Goal: Task Accomplishment & Management: Complete application form

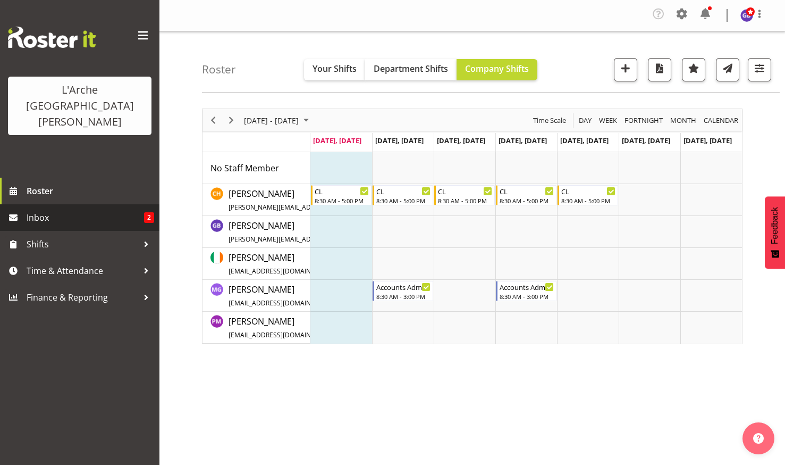
click at [50, 209] on span "Inbox" at bounding box center [85, 217] width 117 height 16
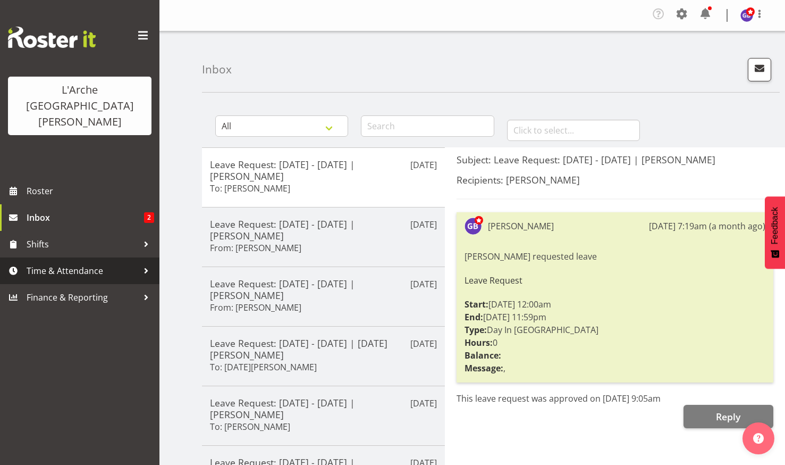
click at [65, 263] on span "Time & Attendance" at bounding box center [83, 271] width 112 height 16
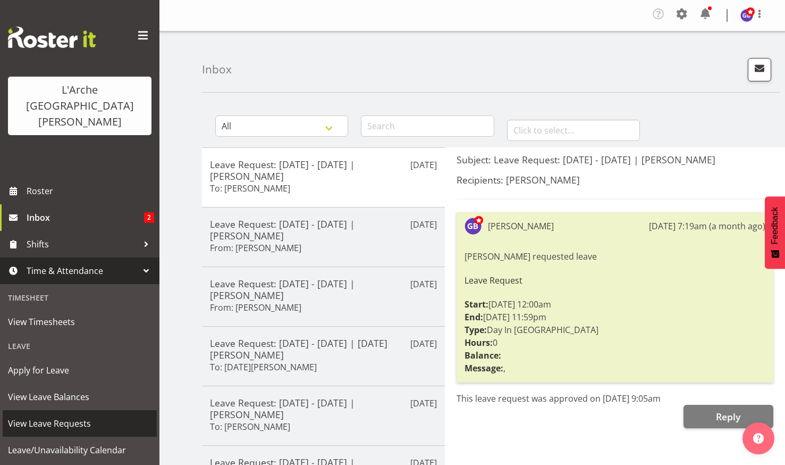
click at [49, 415] on span "View Leave Requests" at bounding box center [80, 423] width 144 height 16
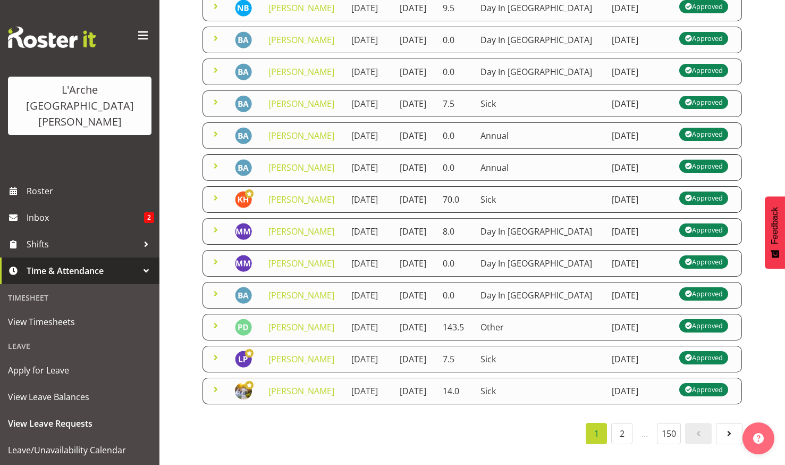
scroll to position [106, 0]
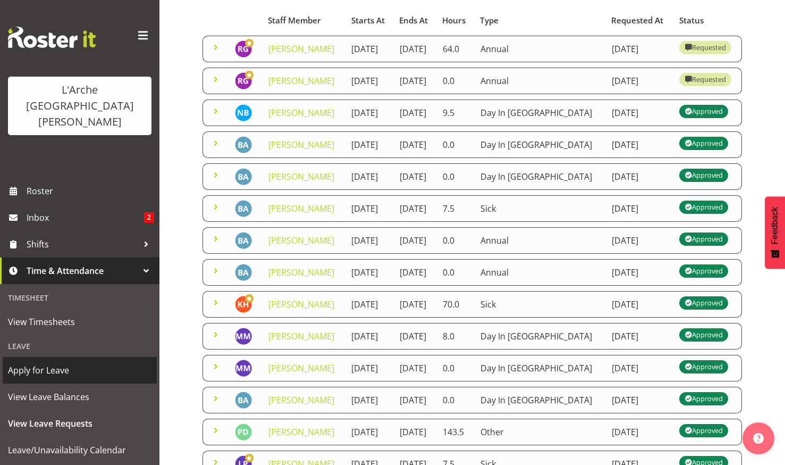
click at [39, 362] on span "Apply for Leave" at bounding box center [80, 370] width 144 height 16
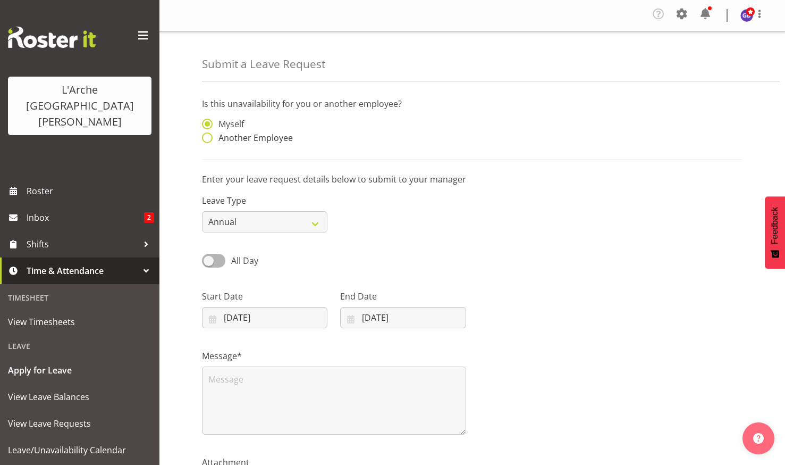
click at [205, 136] on span at bounding box center [207, 137] width 11 height 11
click at [205, 136] on input "Another Employee" at bounding box center [205, 137] width 7 height 7
radio input "true"
click at [373, 126] on input "text" at bounding box center [402, 129] width 125 height 21
click at [377, 155] on span "Crissandra Cruz" at bounding box center [382, 156] width 66 height 12
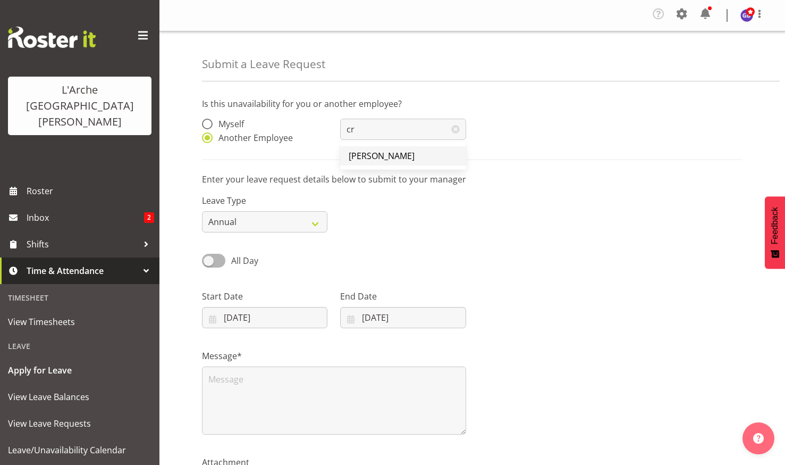
type input "Crissandra Cruz"
click at [314, 220] on select "Annual Sick Leave Without Pay Bereavement Domestic Violence Parental Jury Servi…" at bounding box center [264, 221] width 125 height 21
select select "Day In [GEOGRAPHIC_DATA]"
click at [202, 211] on select "Annual Sick Leave Without Pay Bereavement Domestic Violence Parental Jury Servi…" at bounding box center [264, 221] width 125 height 21
click at [262, 313] on input "01/09/2025" at bounding box center [264, 317] width 125 height 21
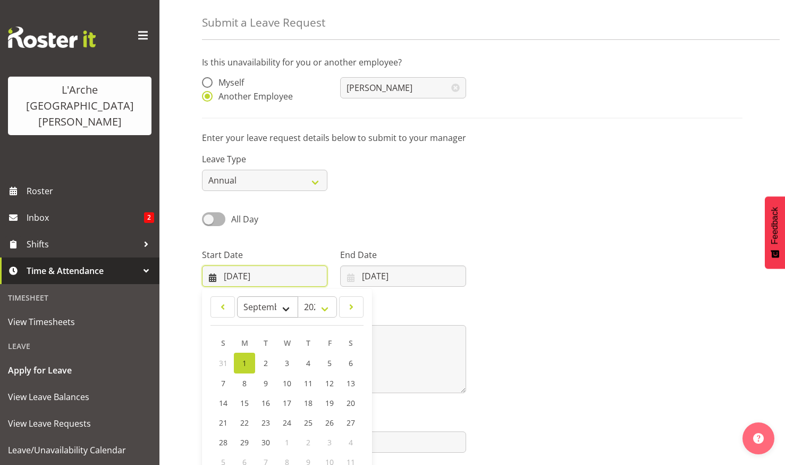
scroll to position [83, 0]
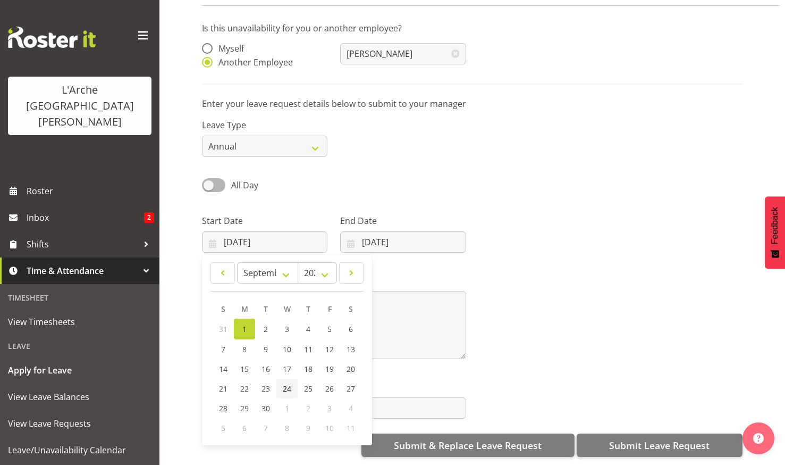
click at [287, 383] on span "24" at bounding box center [287, 388] width 9 height 10
type input "24/09/2025"
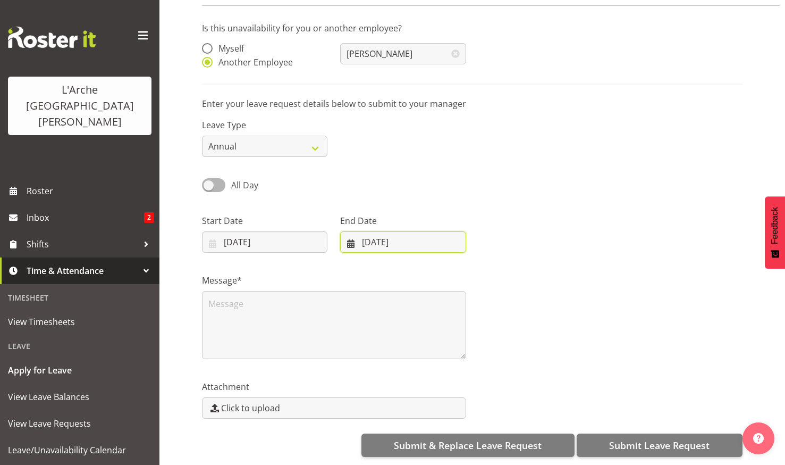
click at [380, 231] on input "01/09/2025" at bounding box center [402, 241] width 125 height 21
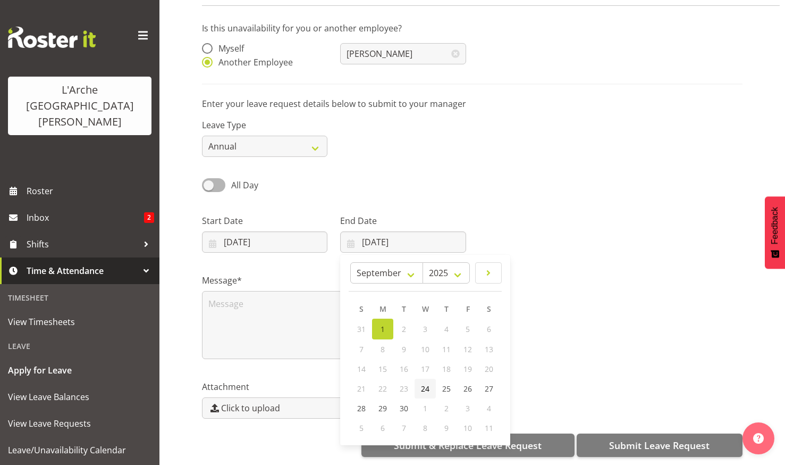
click at [425, 383] on span "24" at bounding box center [425, 388] width 9 height 10
type input "24/09/2025"
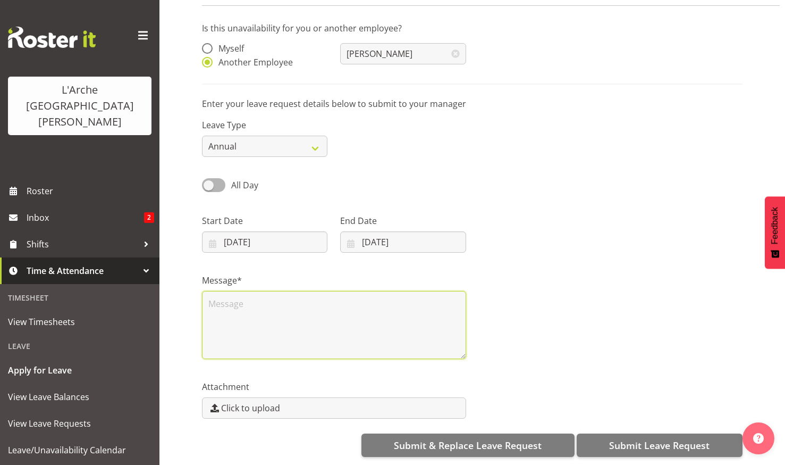
click at [213, 291] on textarea at bounding box center [334, 325] width 264 height 68
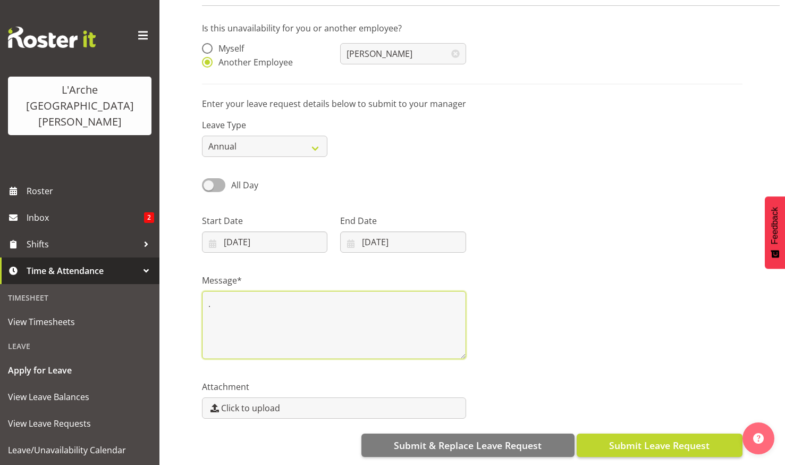
type textarea "."
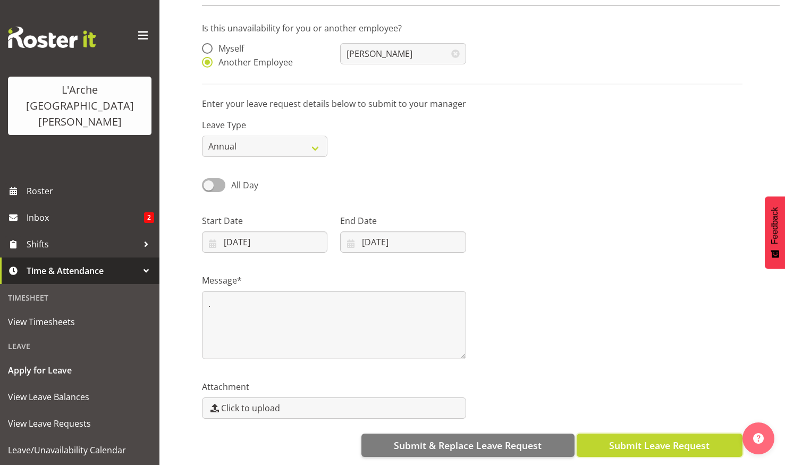
click at [647, 438] on span "Submit Leave Request" at bounding box center [659, 445] width 100 height 14
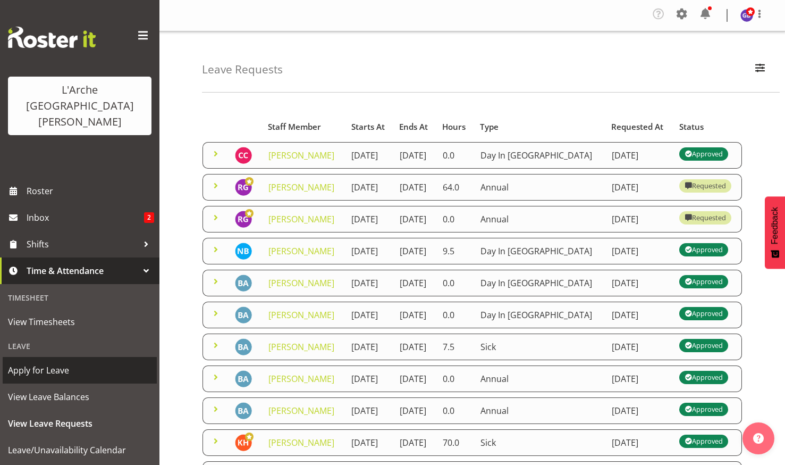
click at [47, 362] on span "Apply for Leave" at bounding box center [80, 370] width 144 height 16
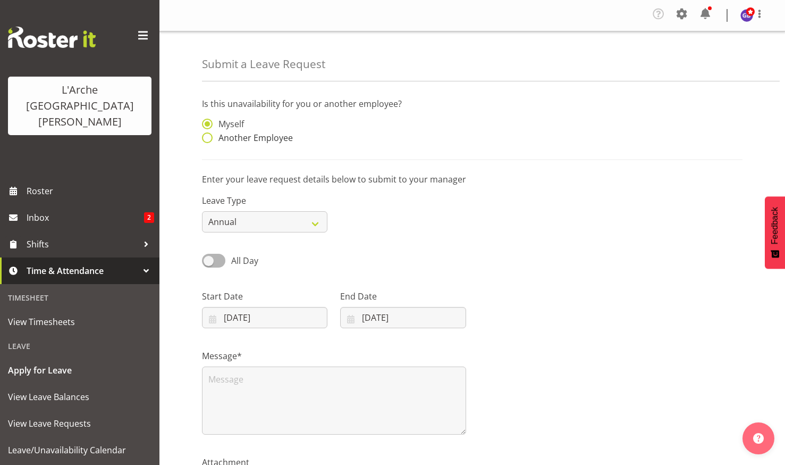
click at [205, 137] on span at bounding box center [207, 137] width 11 height 11
click at [205, 137] on input "Another Employee" at bounding box center [205, 137] width 7 height 7
radio input "true"
drag, startPoint x: 369, startPoint y: 125, endPoint x: 366, endPoint y: 131, distance: 6.4
click at [369, 125] on input "text" at bounding box center [402, 129] width 125 height 21
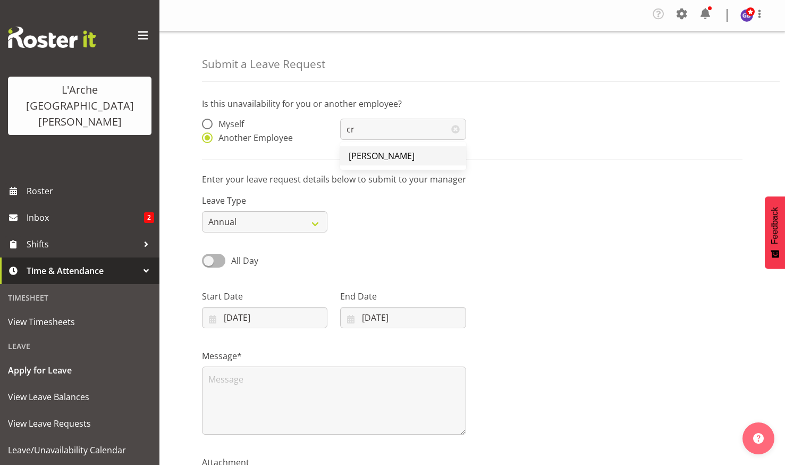
click at [375, 154] on span "[PERSON_NAME]" at bounding box center [382, 156] width 66 height 12
type input "[PERSON_NAME]"
click at [249, 313] on input "01/09/2025" at bounding box center [264, 317] width 125 height 21
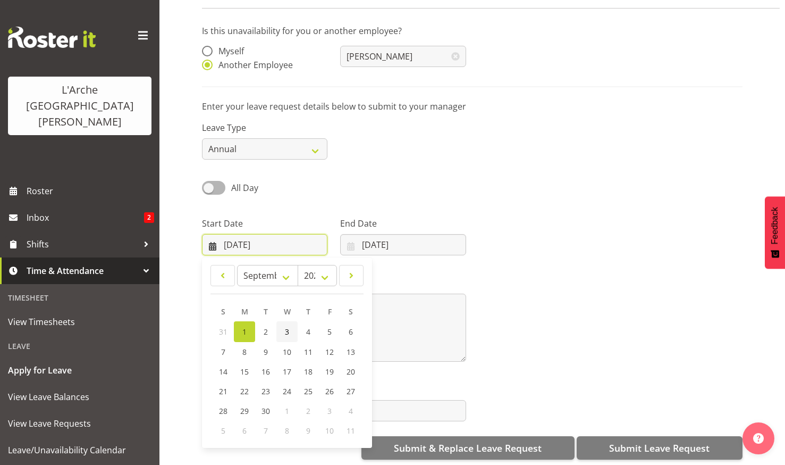
scroll to position [83, 0]
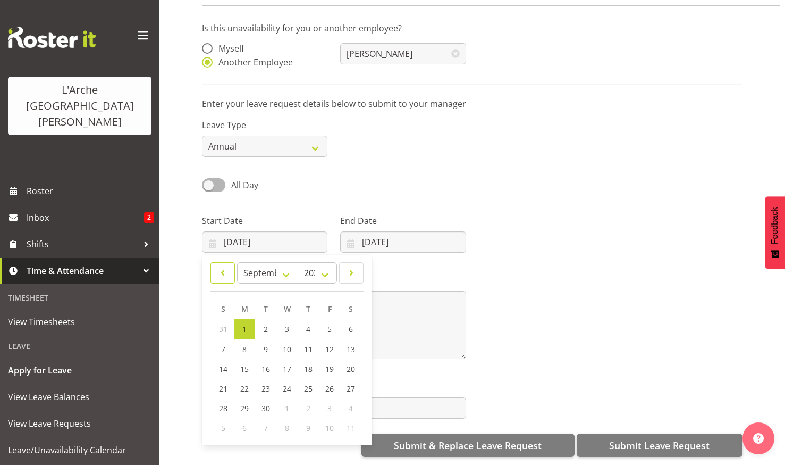
click at [221, 266] on span at bounding box center [222, 272] width 11 height 13
select select "7"
click at [245, 402] on span "25" at bounding box center [244, 407] width 9 height 10
type input "[DATE]"
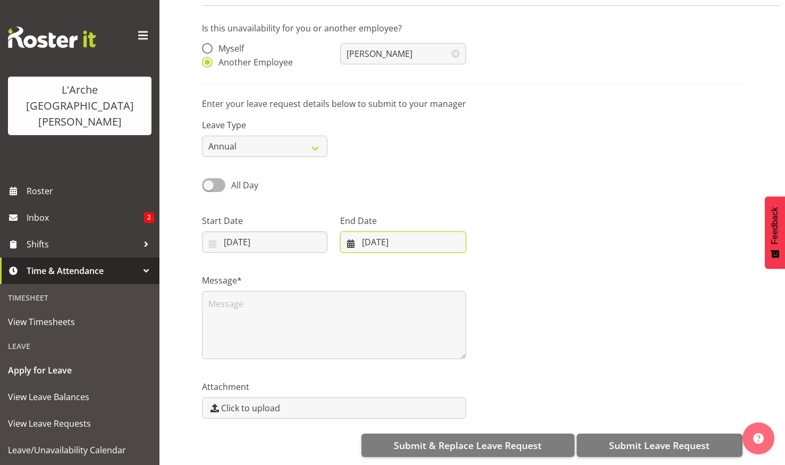
click at [392, 231] on input "[DATE]" at bounding box center [402, 241] width 125 height 21
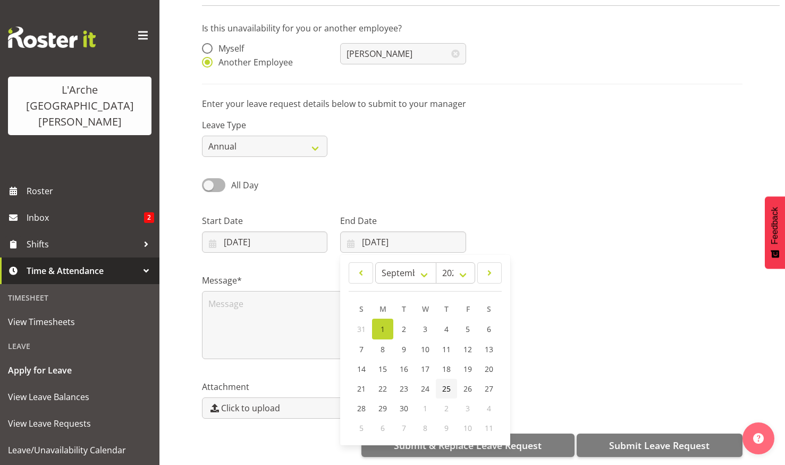
click at [446, 383] on span "25" at bounding box center [446, 388] width 9 height 10
type input "25/09/2025"
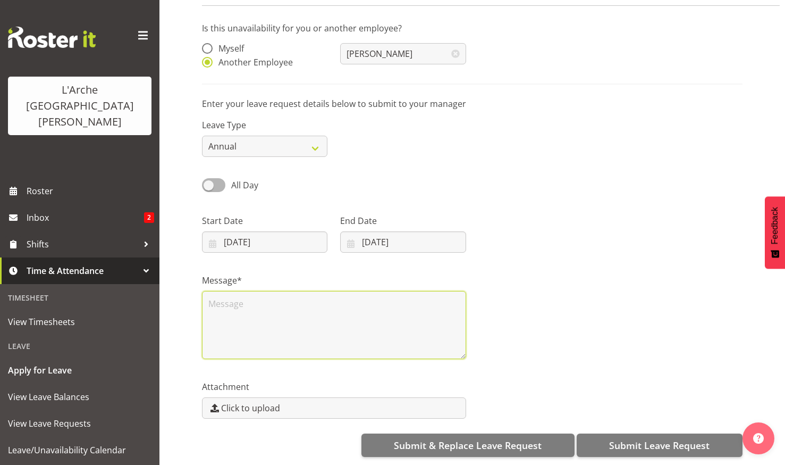
drag, startPoint x: 221, startPoint y: 291, endPoint x: 231, endPoint y: 295, distance: 11.3
click at [221, 292] on textarea at bounding box center [334, 325] width 264 height 68
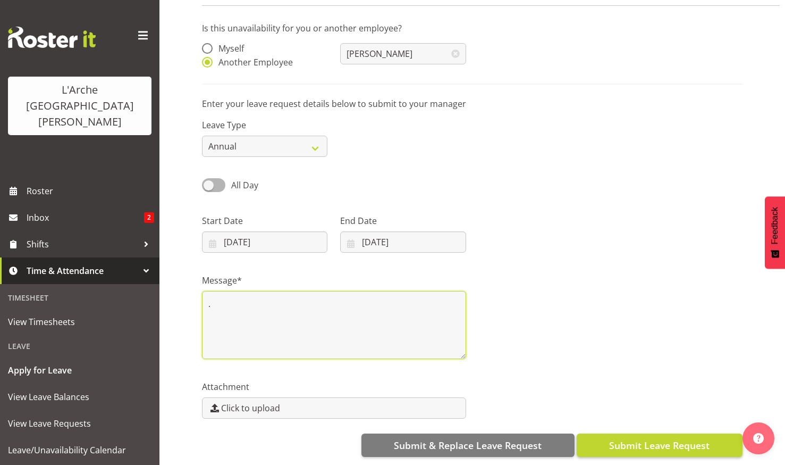
type textarea "."
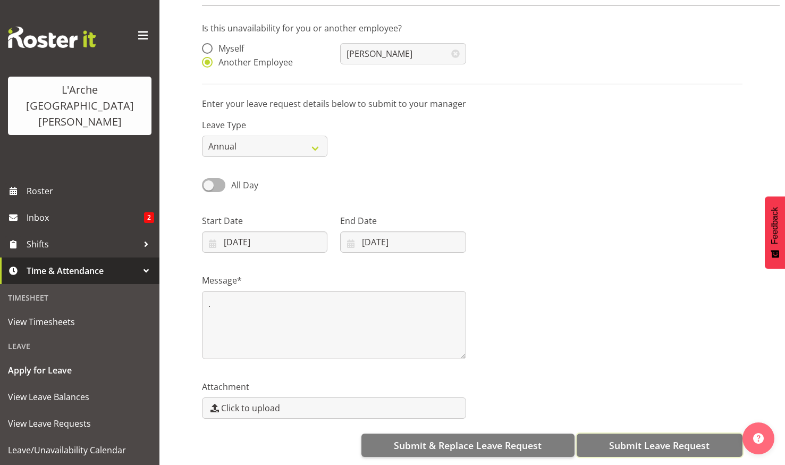
click at [636, 438] on span "Submit Leave Request" at bounding box center [659, 445] width 100 height 14
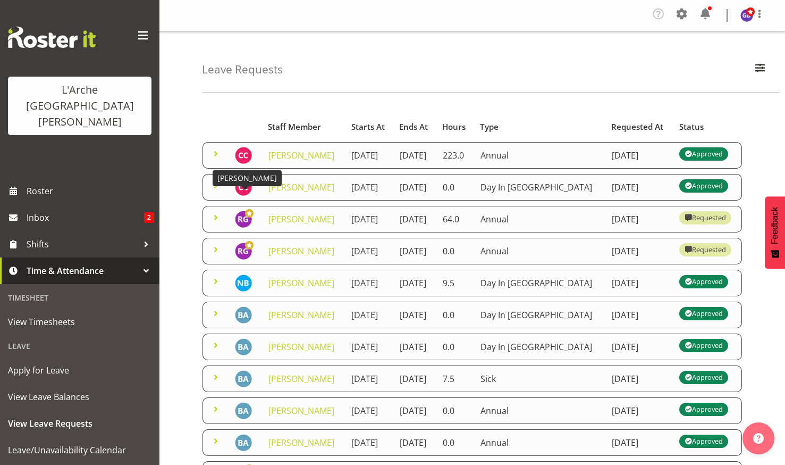
click at [242, 196] on img at bounding box center [243, 187] width 17 height 17
click at [276, 193] on link "[PERSON_NAME]" at bounding box center [301, 187] width 66 height 12
drag, startPoint x: 276, startPoint y: 197, endPoint x: 215, endPoint y: 197, distance: 61.1
click at [215, 192] on span at bounding box center [215, 185] width 13 height 13
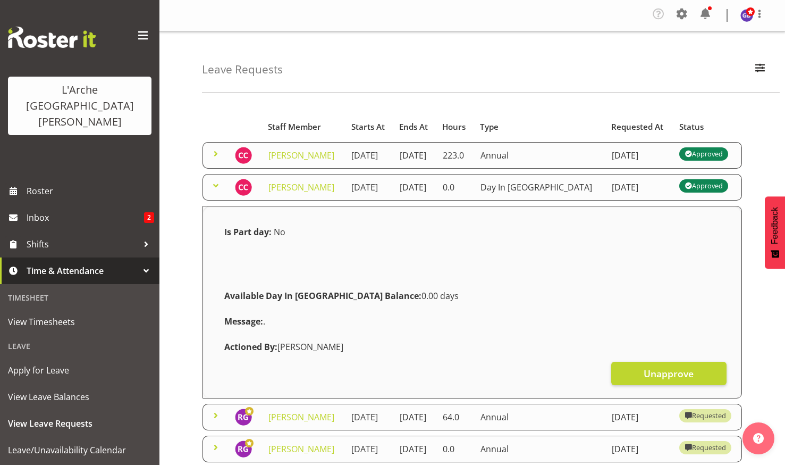
click at [215, 192] on span at bounding box center [215, 185] width 13 height 13
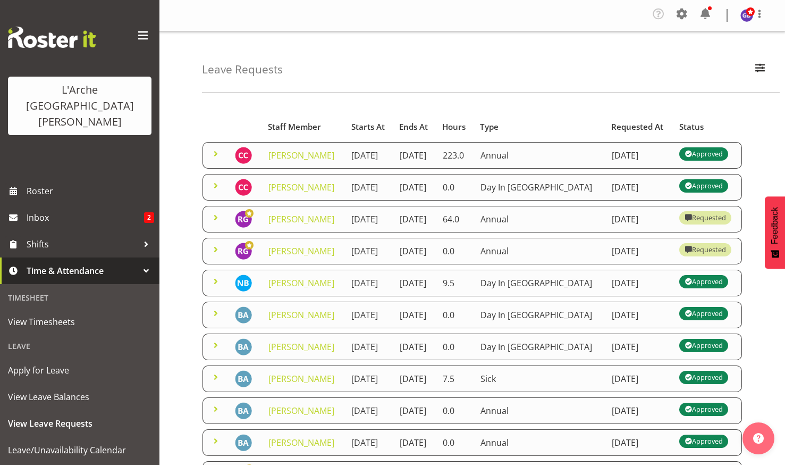
click at [215, 192] on span at bounding box center [215, 185] width 13 height 13
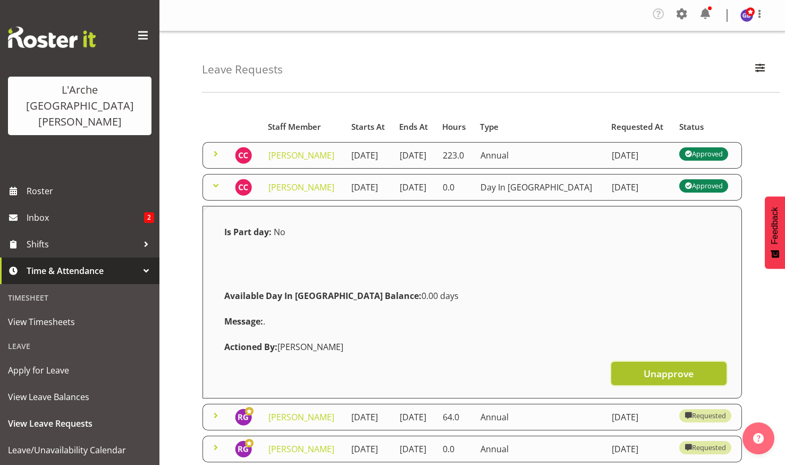
click at [662, 380] on span "Unapprove" at bounding box center [669, 373] width 50 height 14
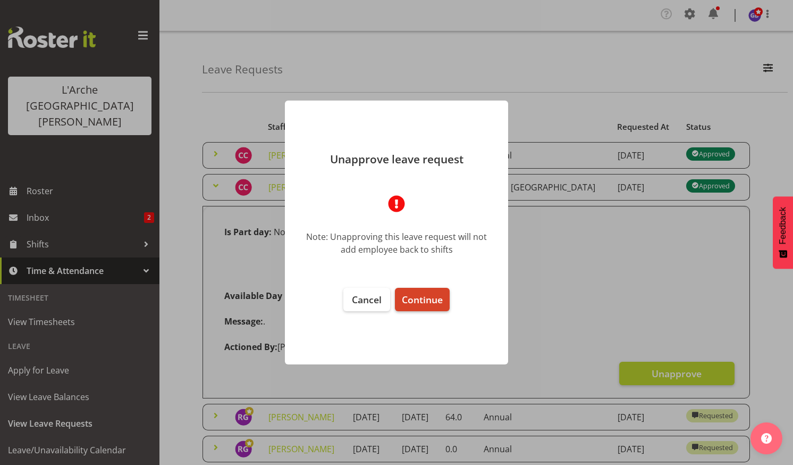
drag, startPoint x: 413, startPoint y: 296, endPoint x: 418, endPoint y: 293, distance: 5.5
click at [415, 295] on span "Continue" at bounding box center [422, 299] width 41 height 13
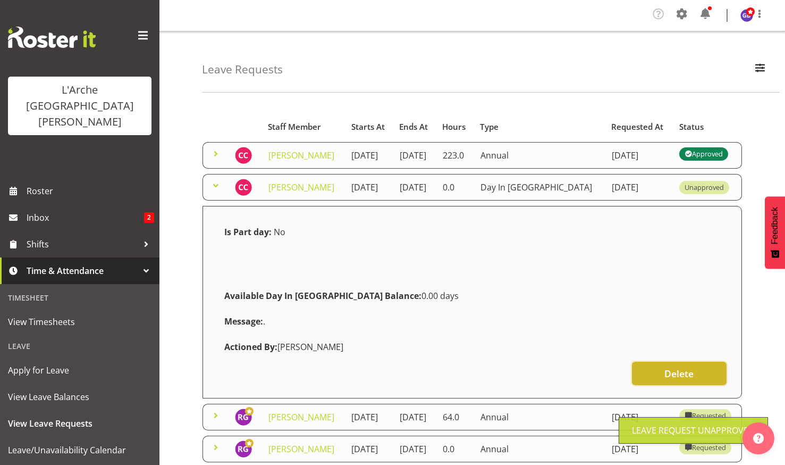
click at [684, 380] on span "Delete" at bounding box center [678, 373] width 29 height 14
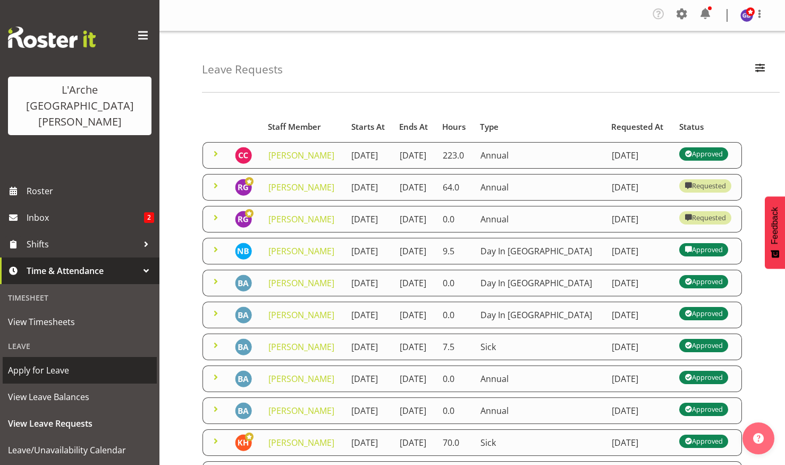
click at [53, 362] on span "Apply for Leave" at bounding box center [80, 370] width 144 height 16
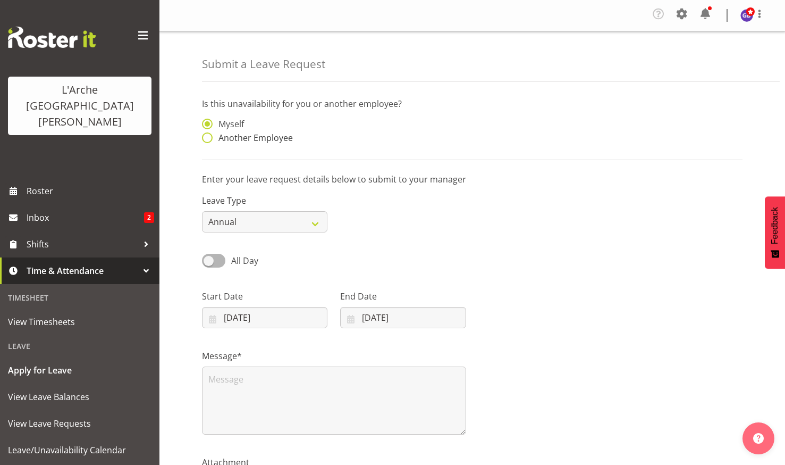
click at [205, 137] on span at bounding box center [207, 137] width 11 height 11
click at [205, 137] on input "Another Employee" at bounding box center [205, 137] width 7 height 7
radio input "true"
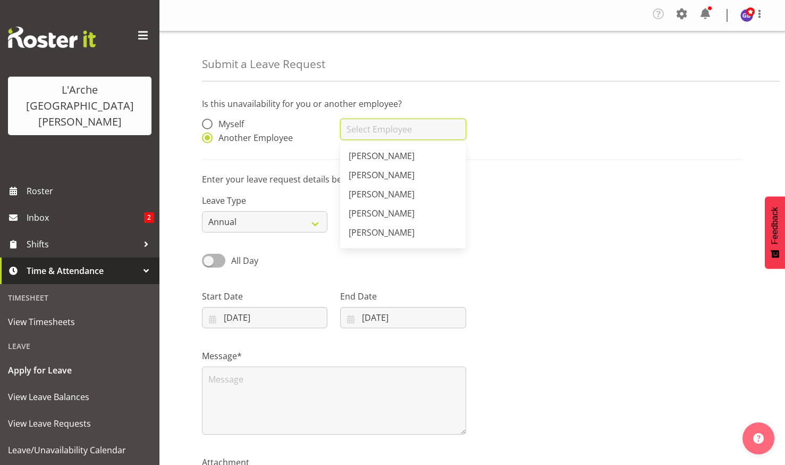
drag, startPoint x: 377, startPoint y: 125, endPoint x: 385, endPoint y: 136, distance: 13.0
click at [377, 126] on input "text" at bounding box center [402, 129] width 125 height 21
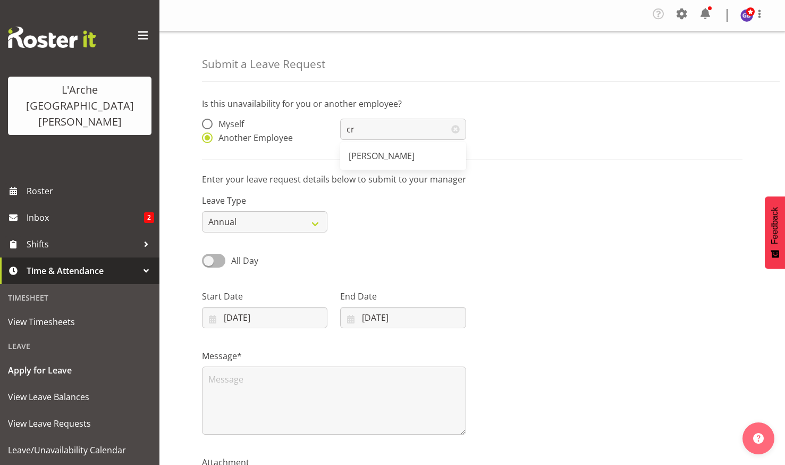
drag, startPoint x: 398, startPoint y: 149, endPoint x: 390, endPoint y: 156, distance: 10.2
click at [397, 149] on link "[PERSON_NAME]" at bounding box center [402, 155] width 125 height 19
type input "[PERSON_NAME]"
click at [314, 220] on select "Annual Sick Leave Without Pay Bereavement Domestic Violence Parental Jury Servi…" at bounding box center [264, 221] width 125 height 21
select select "Day In [GEOGRAPHIC_DATA]"
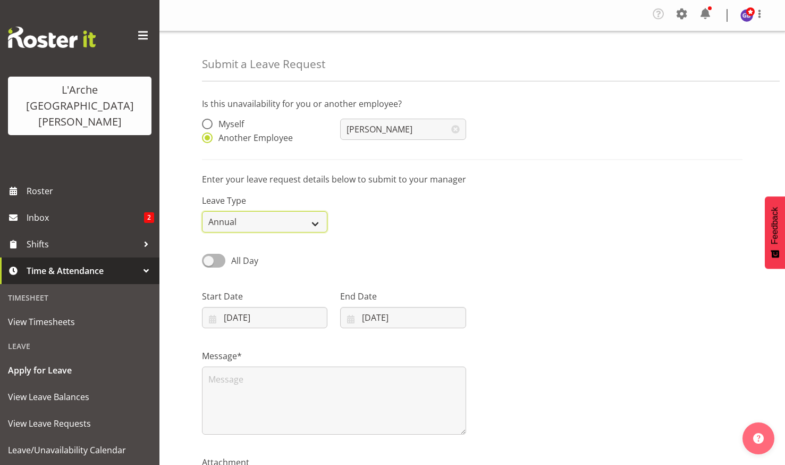
click at [202, 211] on select "Annual Sick Leave Without Pay Bereavement Domestic Violence Parental Jury Servi…" at bounding box center [264, 221] width 125 height 21
click at [246, 311] on input "01/09/2025" at bounding box center [264, 317] width 125 height 21
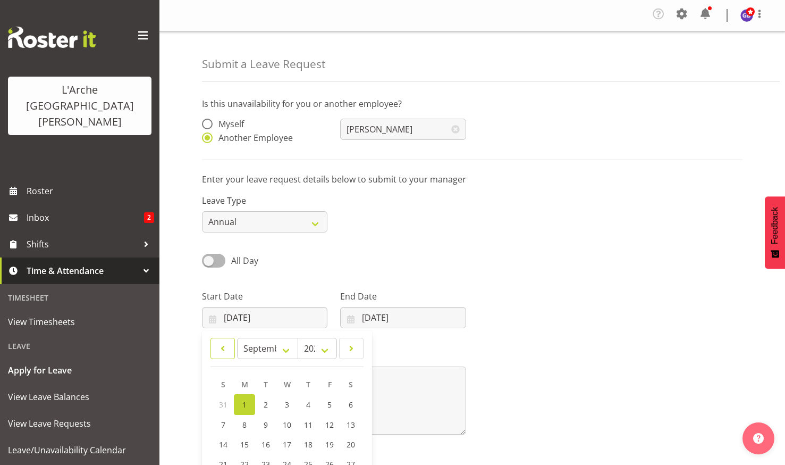
click at [224, 343] on span at bounding box center [222, 348] width 11 height 13
select select "7"
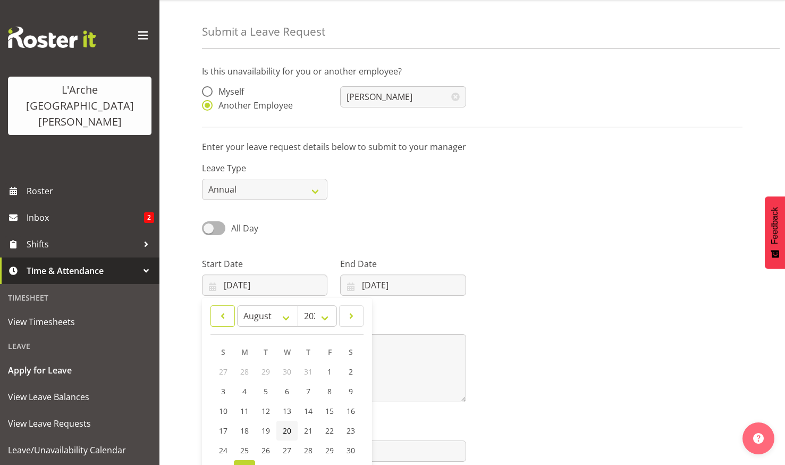
scroll to position [53, 0]
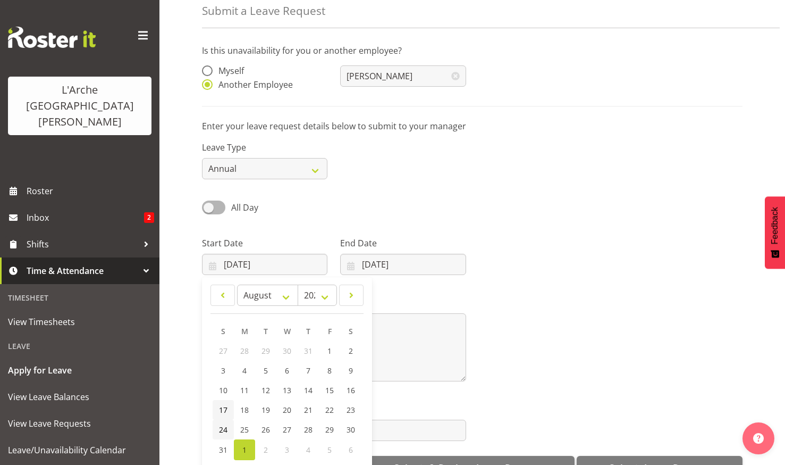
drag, startPoint x: 220, startPoint y: 427, endPoint x: 230, endPoint y: 418, distance: 13.2
click at [220, 426] on span "24" at bounding box center [223, 429] width 9 height 10
type input "24/08/2025"
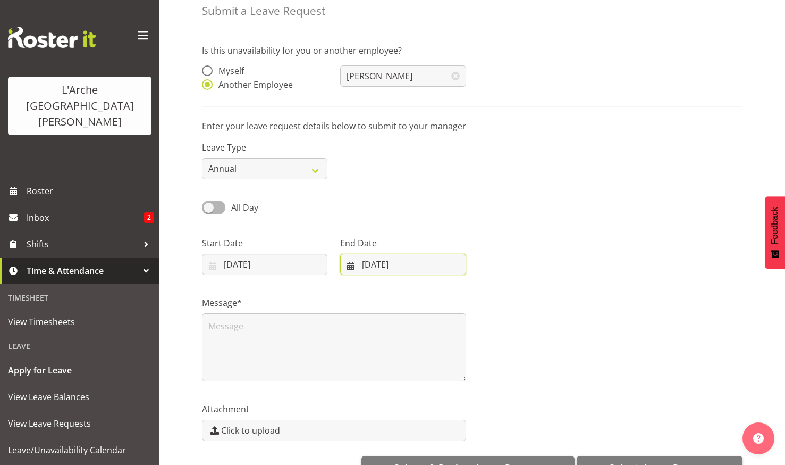
click at [399, 258] on input "01/09/2025" at bounding box center [402, 264] width 125 height 21
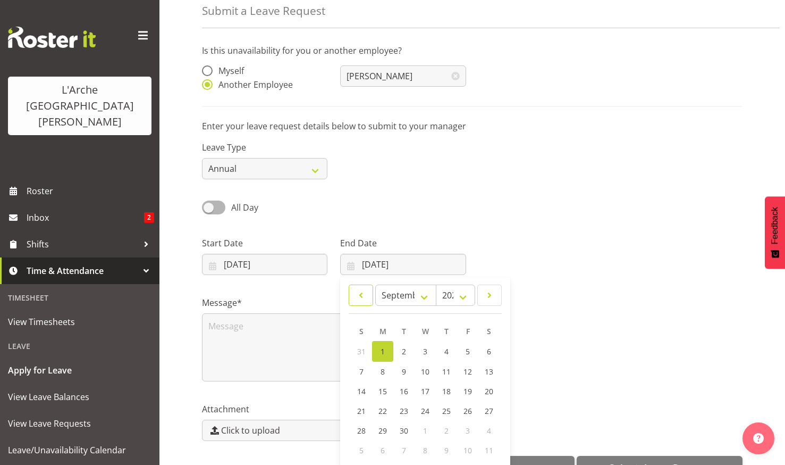
click at [358, 290] on span at bounding box center [361, 295] width 11 height 13
select select "7"
click at [361, 427] on span "24" at bounding box center [361, 429] width 9 height 10
type input "24/08/2025"
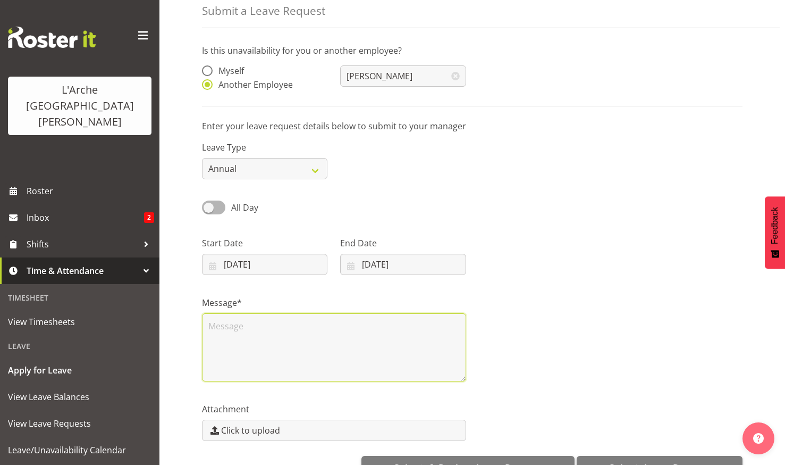
click at [225, 326] on textarea at bounding box center [334, 347] width 264 height 68
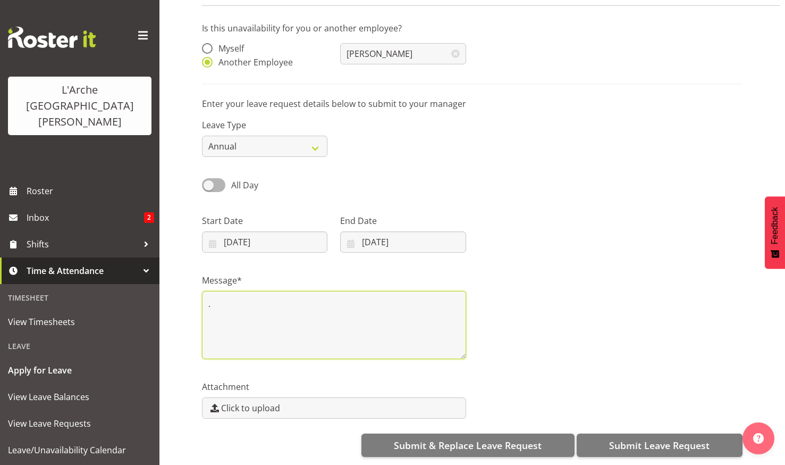
scroll to position [83, 0]
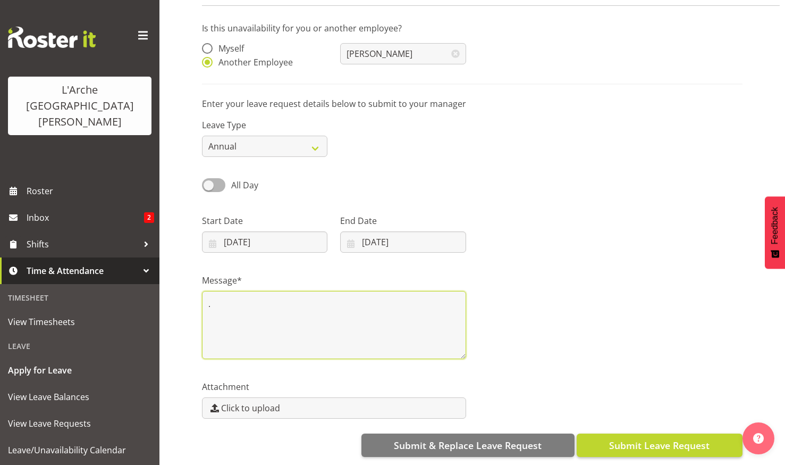
type textarea "."
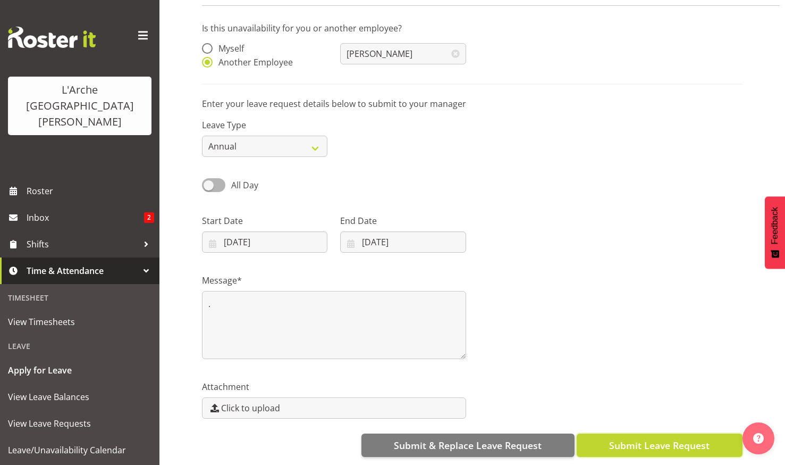
click at [643, 438] on span "Submit Leave Request" at bounding box center [659, 445] width 100 height 14
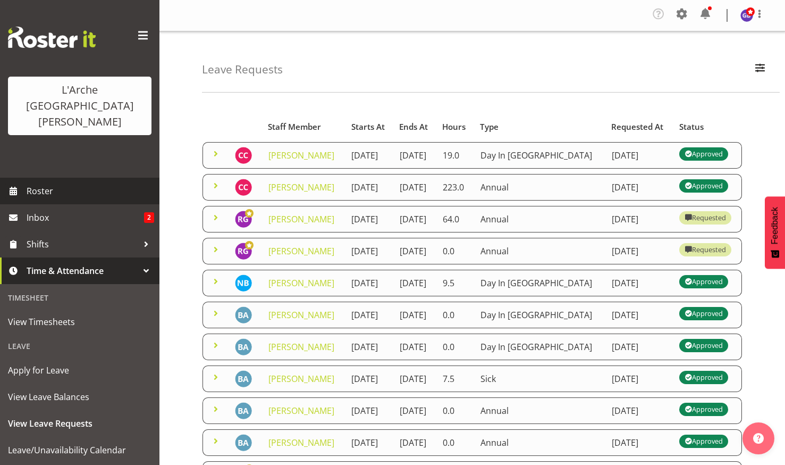
click at [46, 183] on span "Roster" at bounding box center [91, 191] width 128 height 16
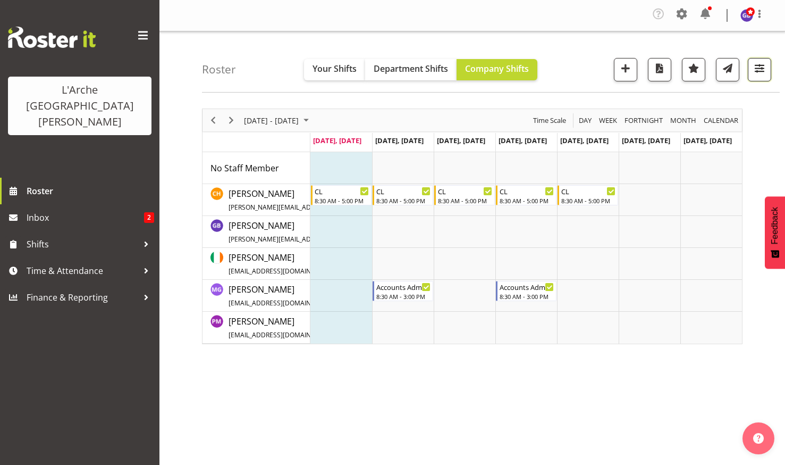
click at [761, 65] on span "button" at bounding box center [760, 68] width 14 height 14
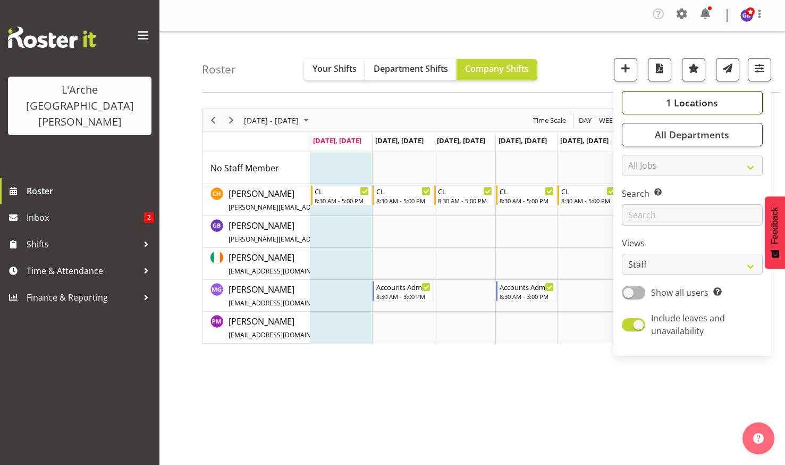
click at [699, 99] on span "1 Locations" at bounding box center [692, 102] width 52 height 13
click at [637, 187] on div "41" at bounding box center [692, 181] width 124 height 13
click at [634, 191] on span at bounding box center [634, 193] width 9 height 9
click at [634, 191] on input "5" at bounding box center [633, 193] width 7 height 7
checkbox input "true"
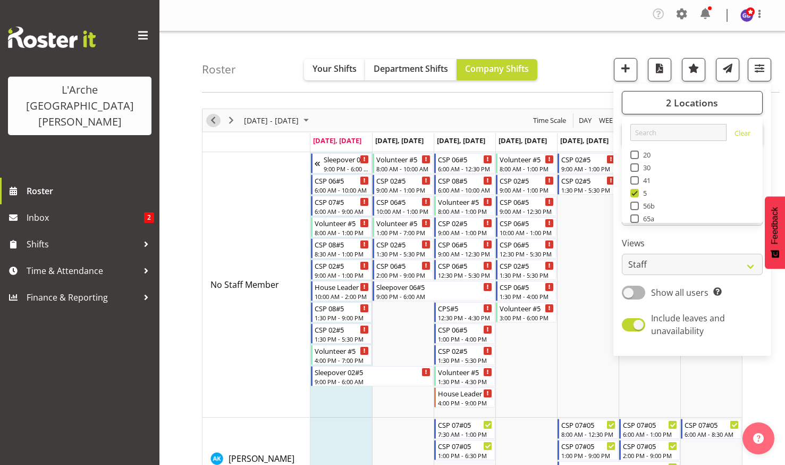
click at [213, 115] on span "Previous" at bounding box center [213, 120] width 13 height 13
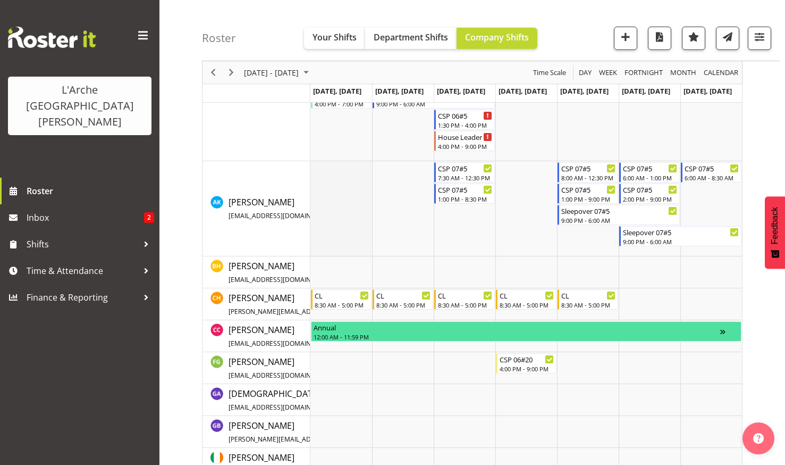
scroll to position [266, 0]
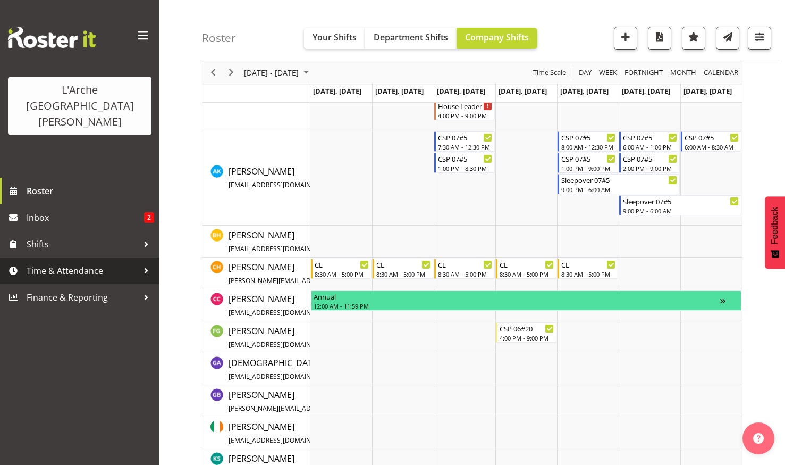
click at [55, 263] on span "Time & Attendance" at bounding box center [83, 271] width 112 height 16
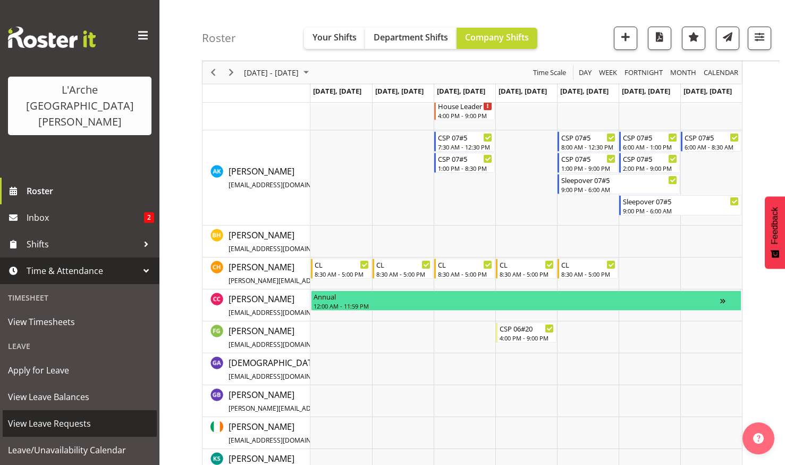
click at [58, 415] on span "View Leave Requests" at bounding box center [80, 423] width 144 height 16
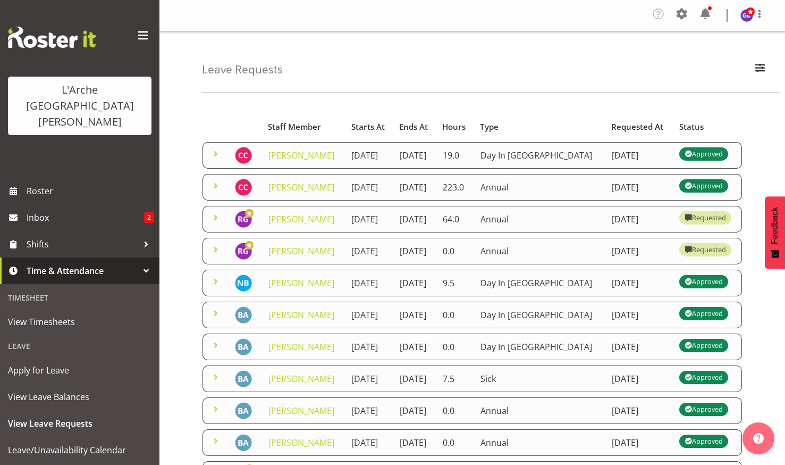
click at [212, 192] on span at bounding box center [215, 185] width 13 height 13
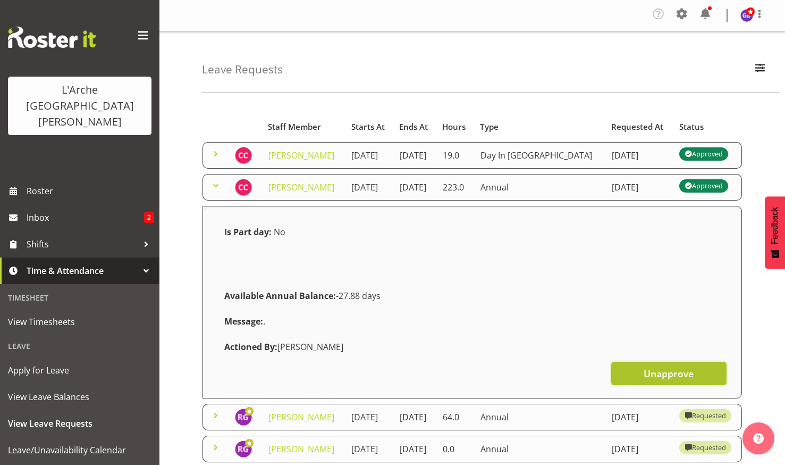
click at [664, 380] on span "Unapprove" at bounding box center [669, 373] width 50 height 14
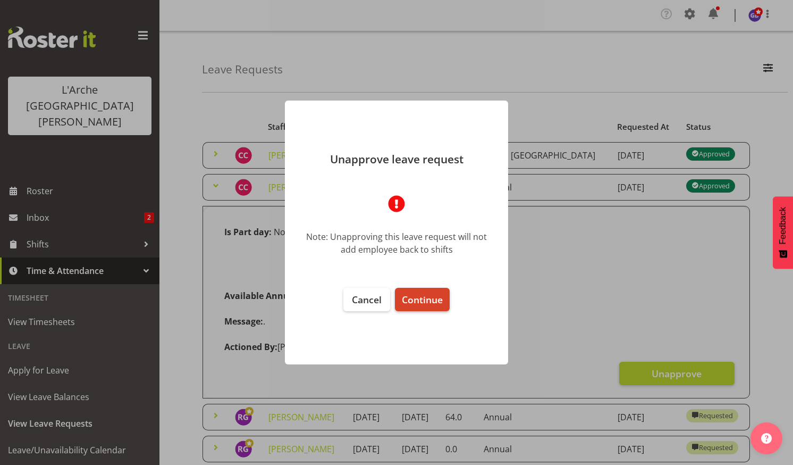
click at [424, 290] on button "Continue" at bounding box center [422, 299] width 55 height 23
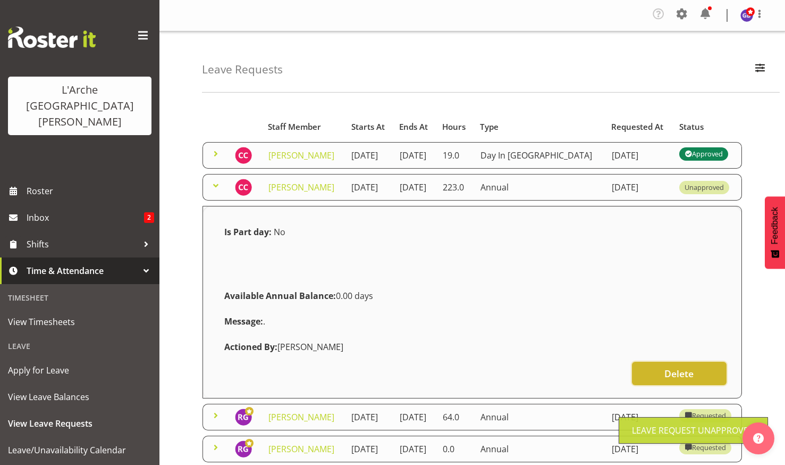
click at [697, 382] on button "Delete" at bounding box center [679, 372] width 95 height 23
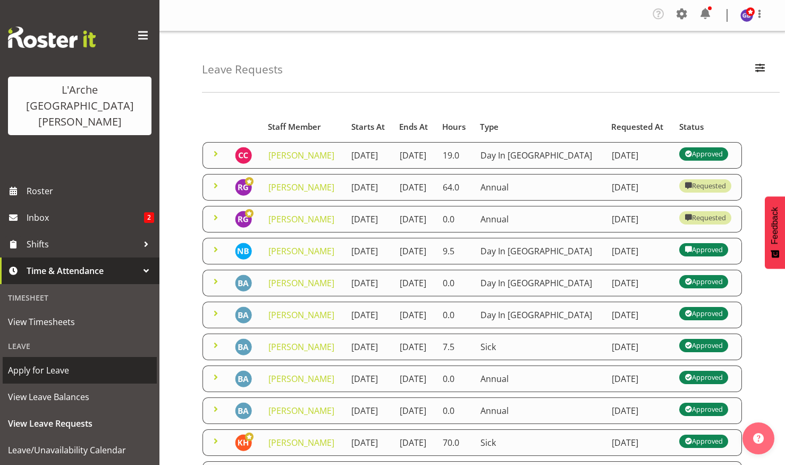
click at [45, 362] on span "Apply for Leave" at bounding box center [80, 370] width 144 height 16
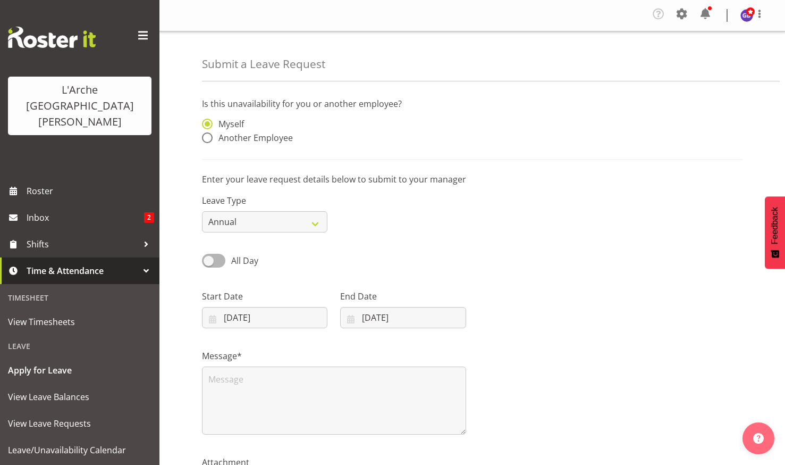
drag, startPoint x: 205, startPoint y: 134, endPoint x: 225, endPoint y: 148, distance: 23.7
click at [205, 135] on span at bounding box center [207, 137] width 11 height 11
click at [205, 135] on input "Another Employee" at bounding box center [205, 137] width 7 height 7
radio input "true"
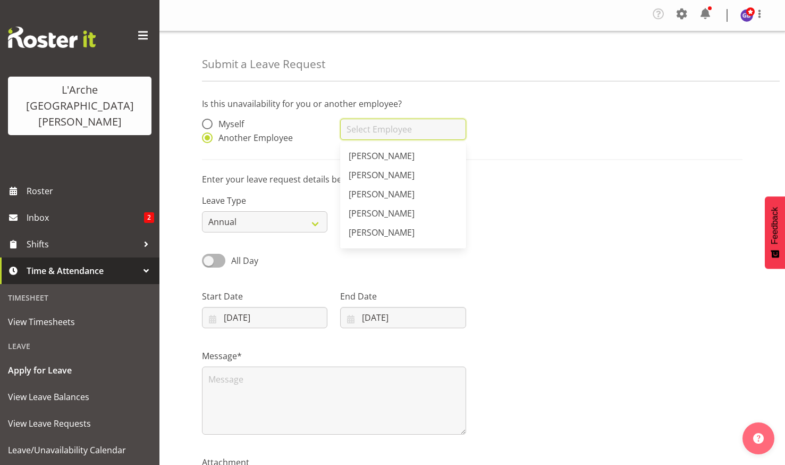
click at [364, 127] on input "text" at bounding box center [402, 129] width 125 height 21
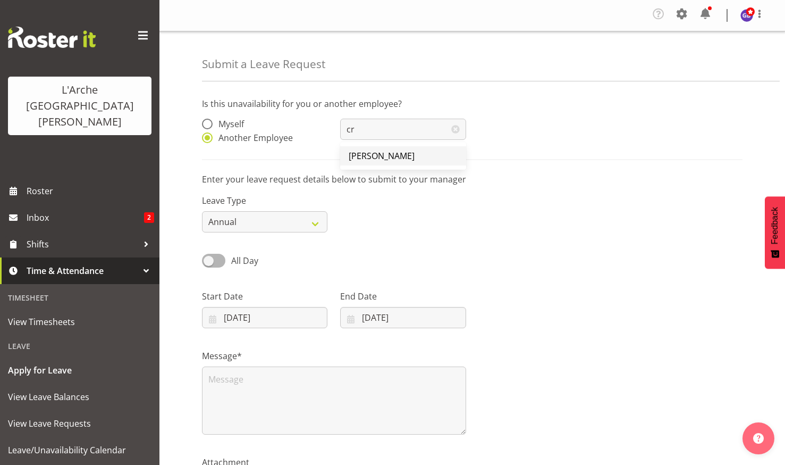
click at [382, 153] on span "[PERSON_NAME]" at bounding box center [382, 156] width 66 height 12
type input "[PERSON_NAME]"
click at [250, 312] on input "01/09/2025" at bounding box center [264, 317] width 125 height 21
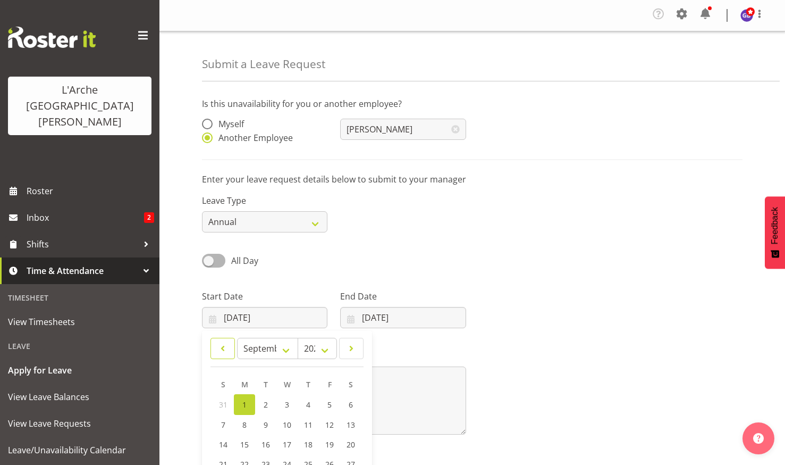
click at [221, 344] on span at bounding box center [222, 348] width 11 height 13
select select "7"
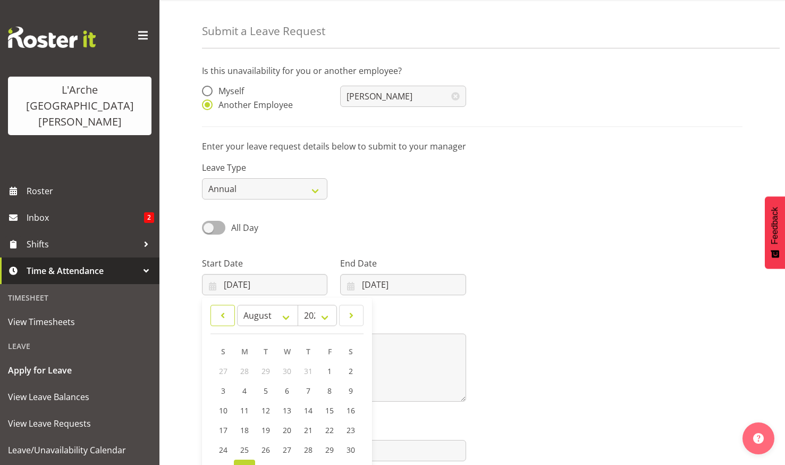
scroll to position [53, 0]
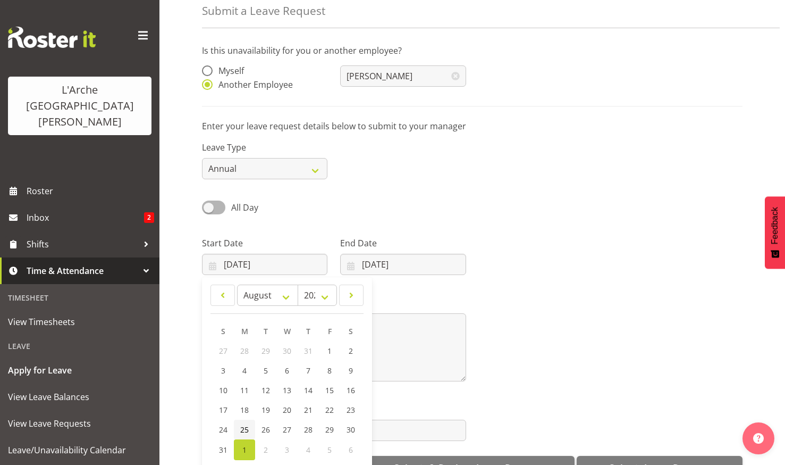
click at [243, 425] on span "25" at bounding box center [244, 429] width 9 height 10
type input "25/08/2025"
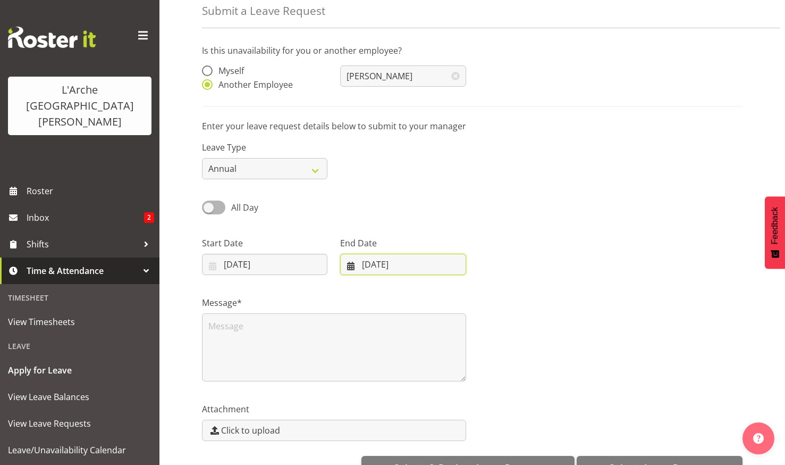
click at [389, 259] on input "01/09/2025" at bounding box center [402, 264] width 125 height 21
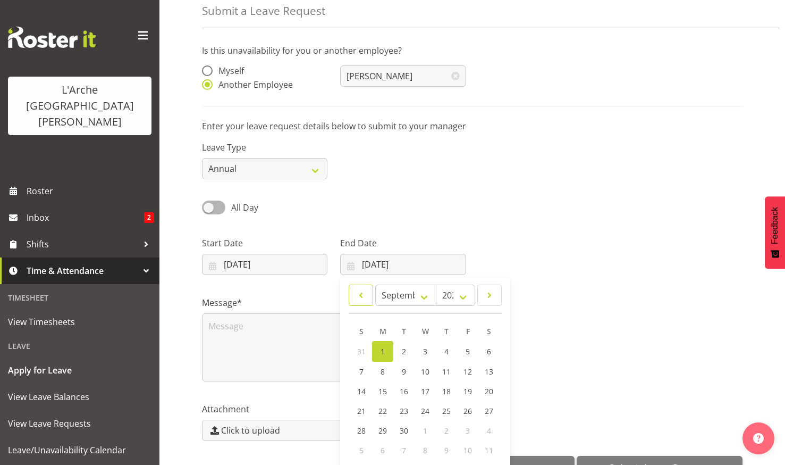
click at [358, 290] on span at bounding box center [361, 295] width 11 height 13
select select "7"
click at [382, 426] on span "25" at bounding box center [382, 429] width 9 height 10
type input "25/08/2025"
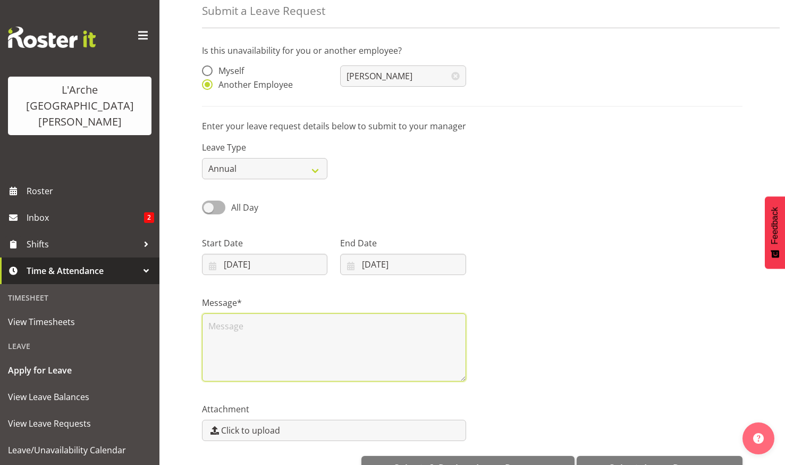
click at [216, 323] on textarea at bounding box center [334, 347] width 264 height 68
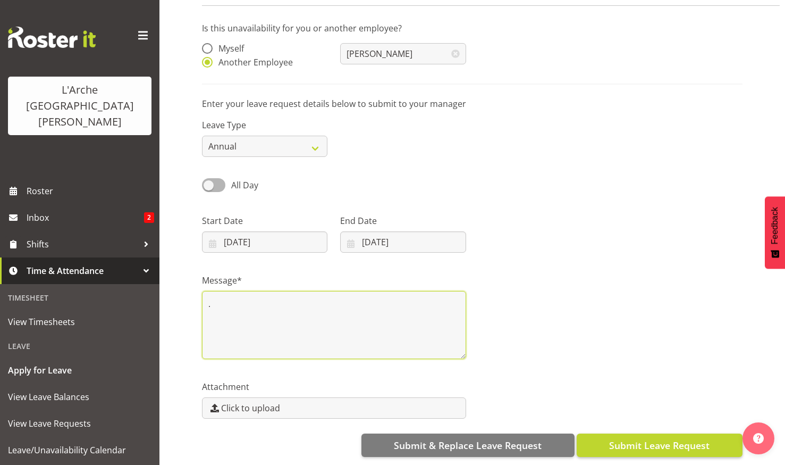
type textarea "."
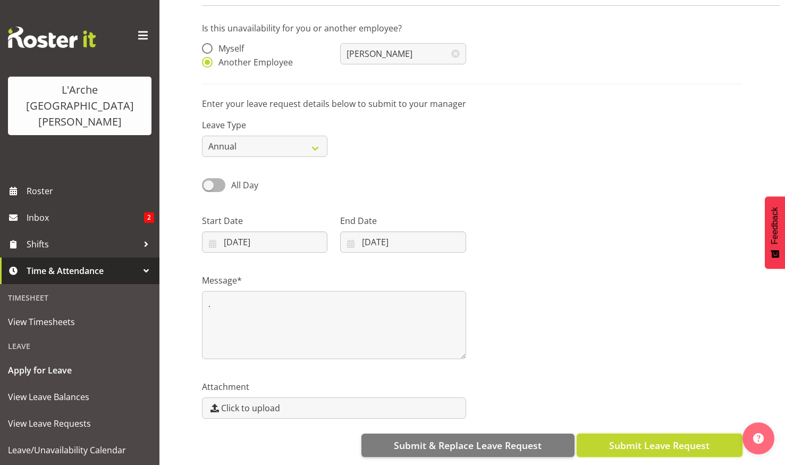
click at [652, 433] on button "Submit Leave Request" at bounding box center [660, 444] width 166 height 23
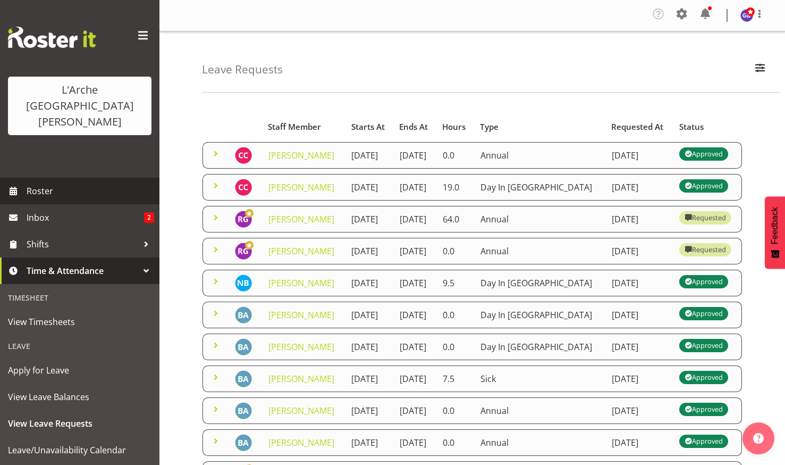
click at [52, 183] on span "Roster" at bounding box center [91, 191] width 128 height 16
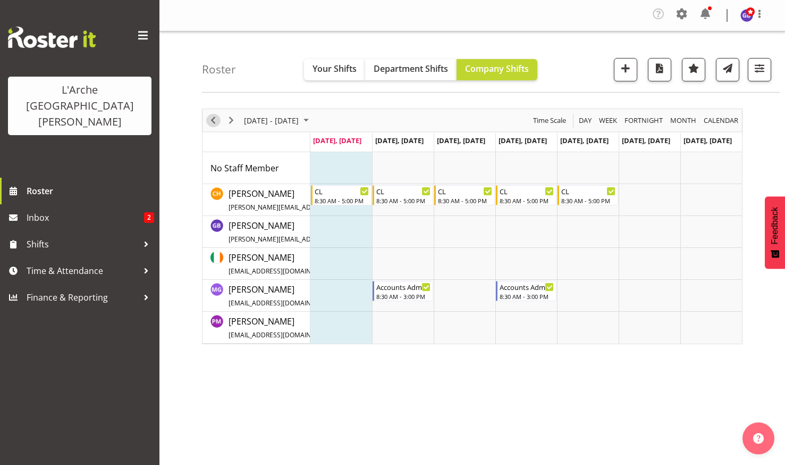
click at [212, 116] on span "Previous" at bounding box center [213, 120] width 13 height 13
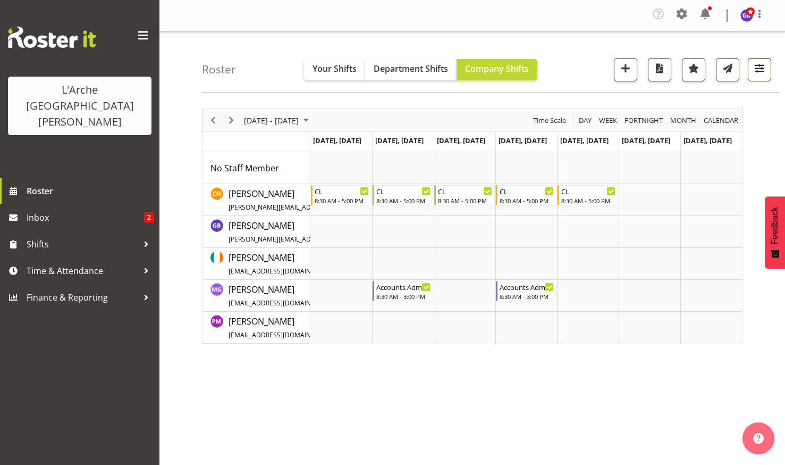
click at [760, 62] on span "button" at bounding box center [760, 68] width 14 height 14
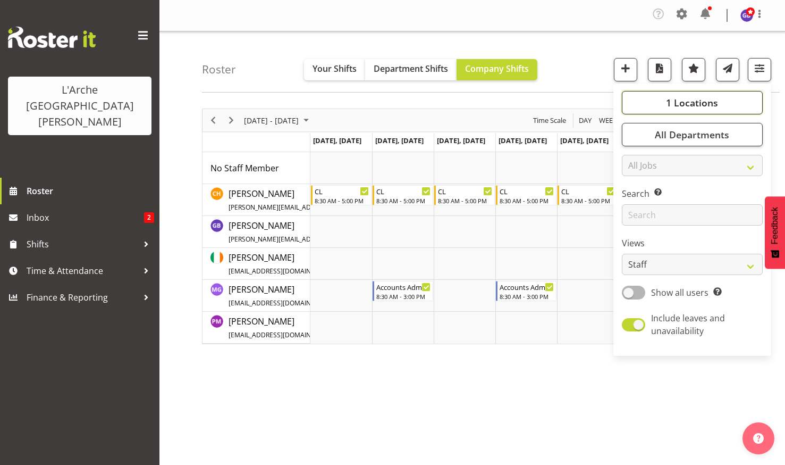
click at [684, 97] on span "1 Locations" at bounding box center [692, 102] width 52 height 13
click at [636, 191] on span at bounding box center [634, 193] width 9 height 9
click at [636, 191] on input "5" at bounding box center [633, 193] width 7 height 7
checkbox input "true"
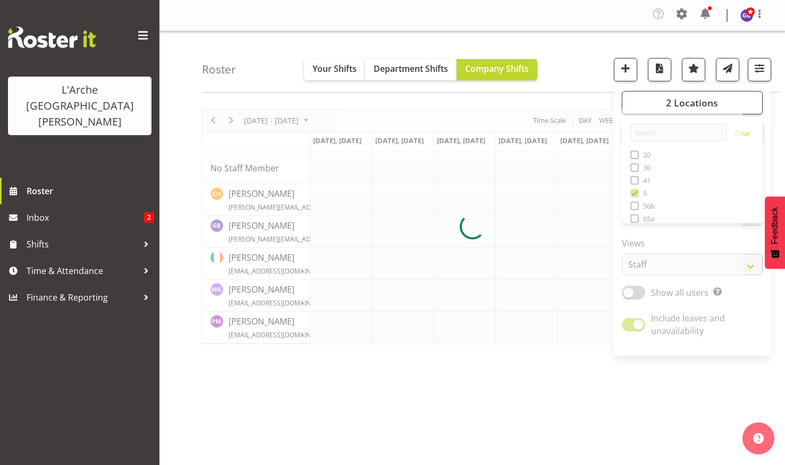
click at [583, 61] on div "Roster Your Shifts Department Shifts Company Shifts 2 Locations Clear 20 30 41 …" at bounding box center [491, 61] width 578 height 61
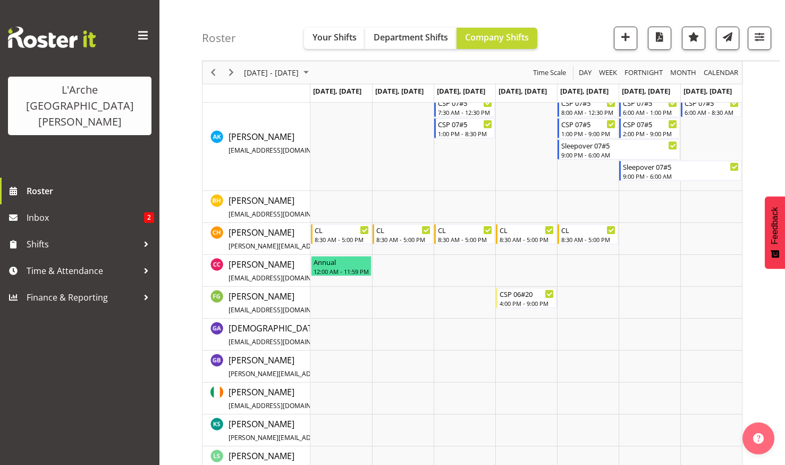
scroll to position [319, 0]
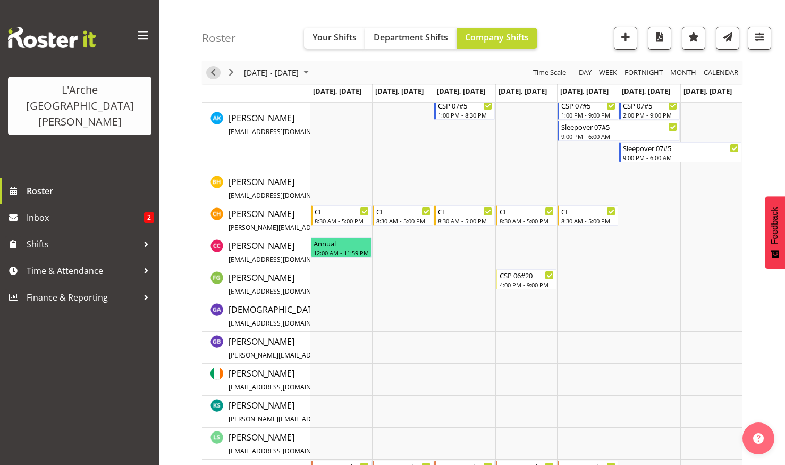
click at [212, 70] on span "Previous" at bounding box center [213, 72] width 13 height 13
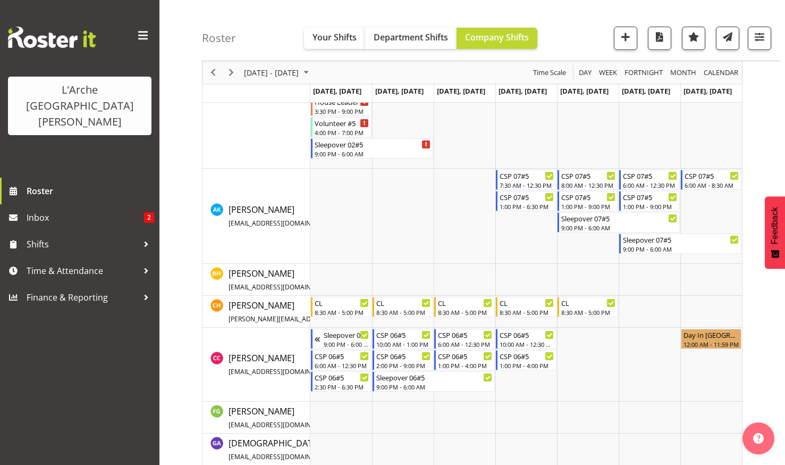
scroll to position [319, 0]
